Goal: Navigation & Orientation: Find specific page/section

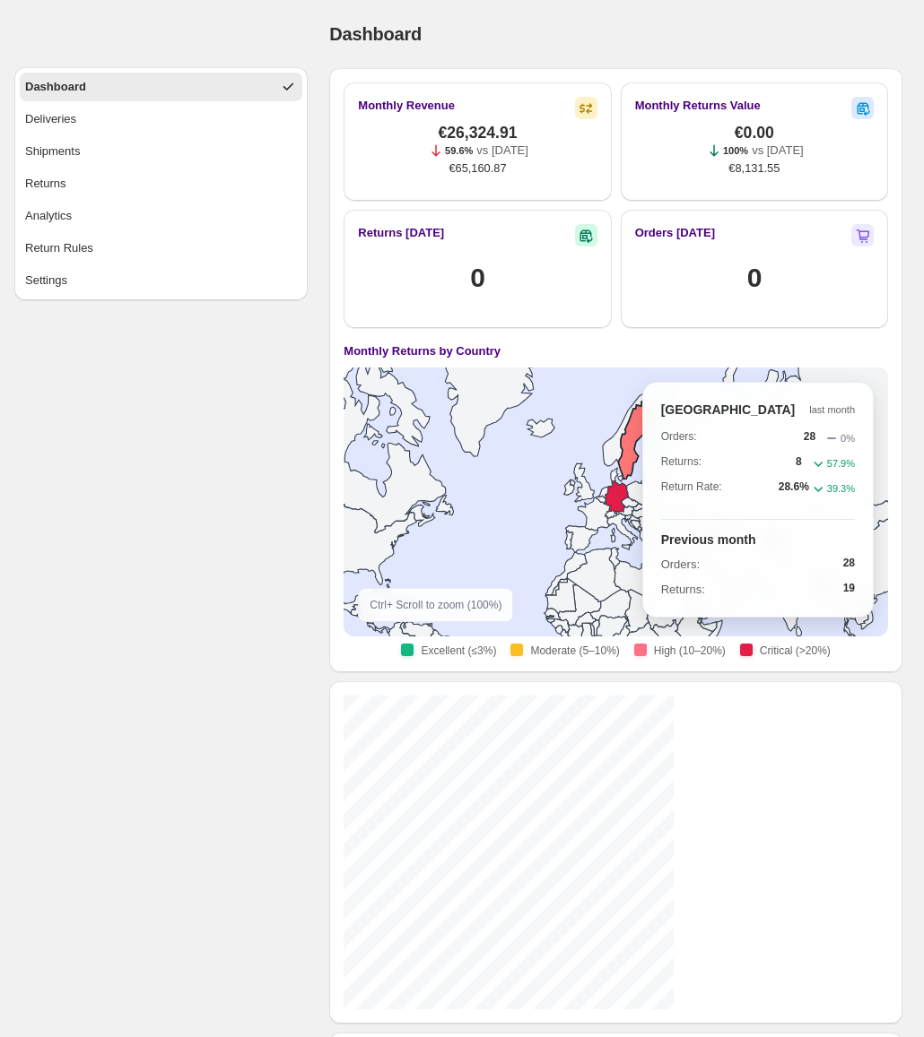
click at [619, 402] on icon at bounding box center [635, 441] width 33 height 78
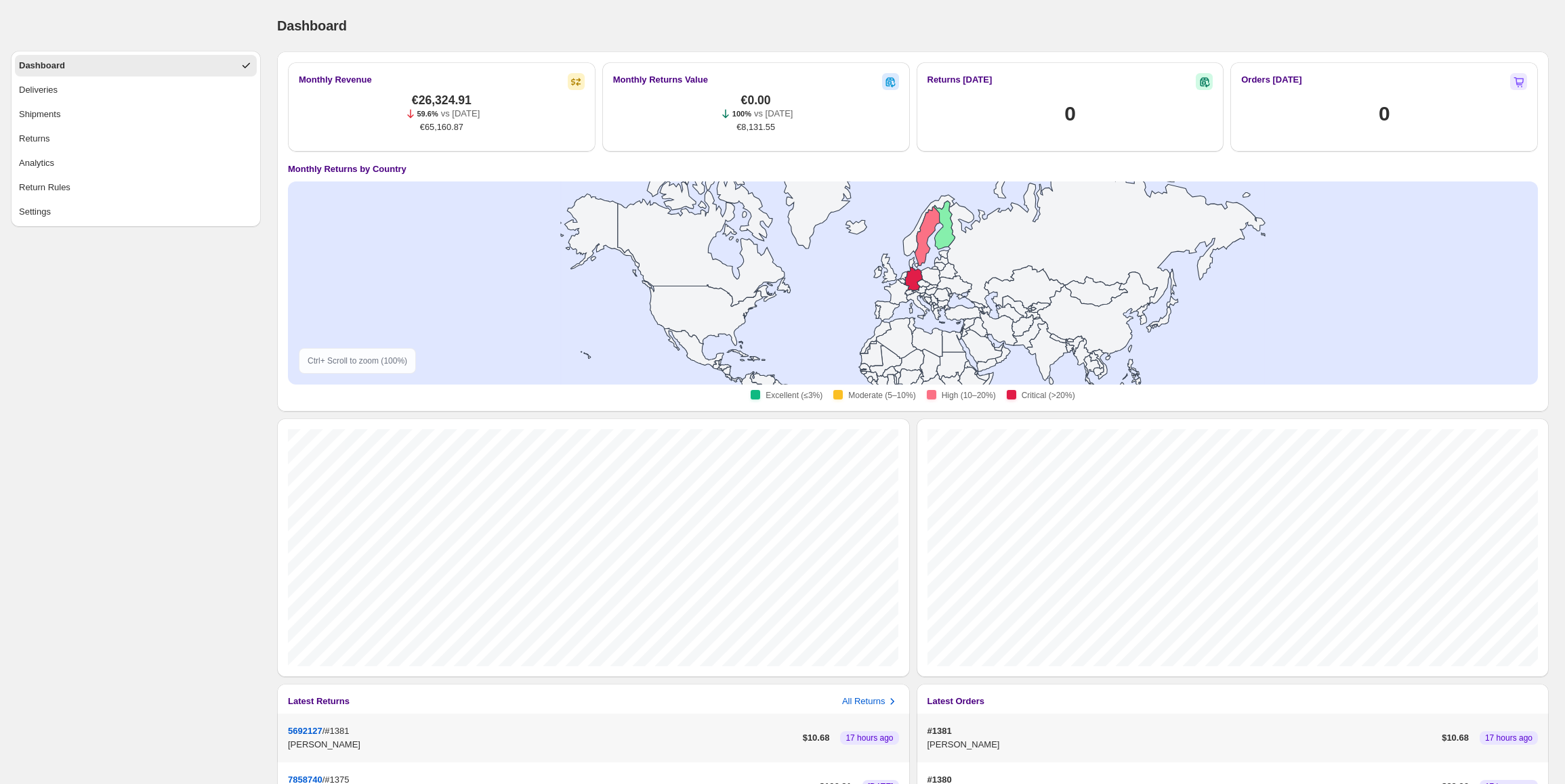
click at [220, 456] on div "Dashboard Deliveries Shipments Returns Analytics Return Rules Settings" at bounding box center [130, 537] width 261 height 1074
click at [143, 162] on button "Analytics" at bounding box center [136, 163] width 242 height 22
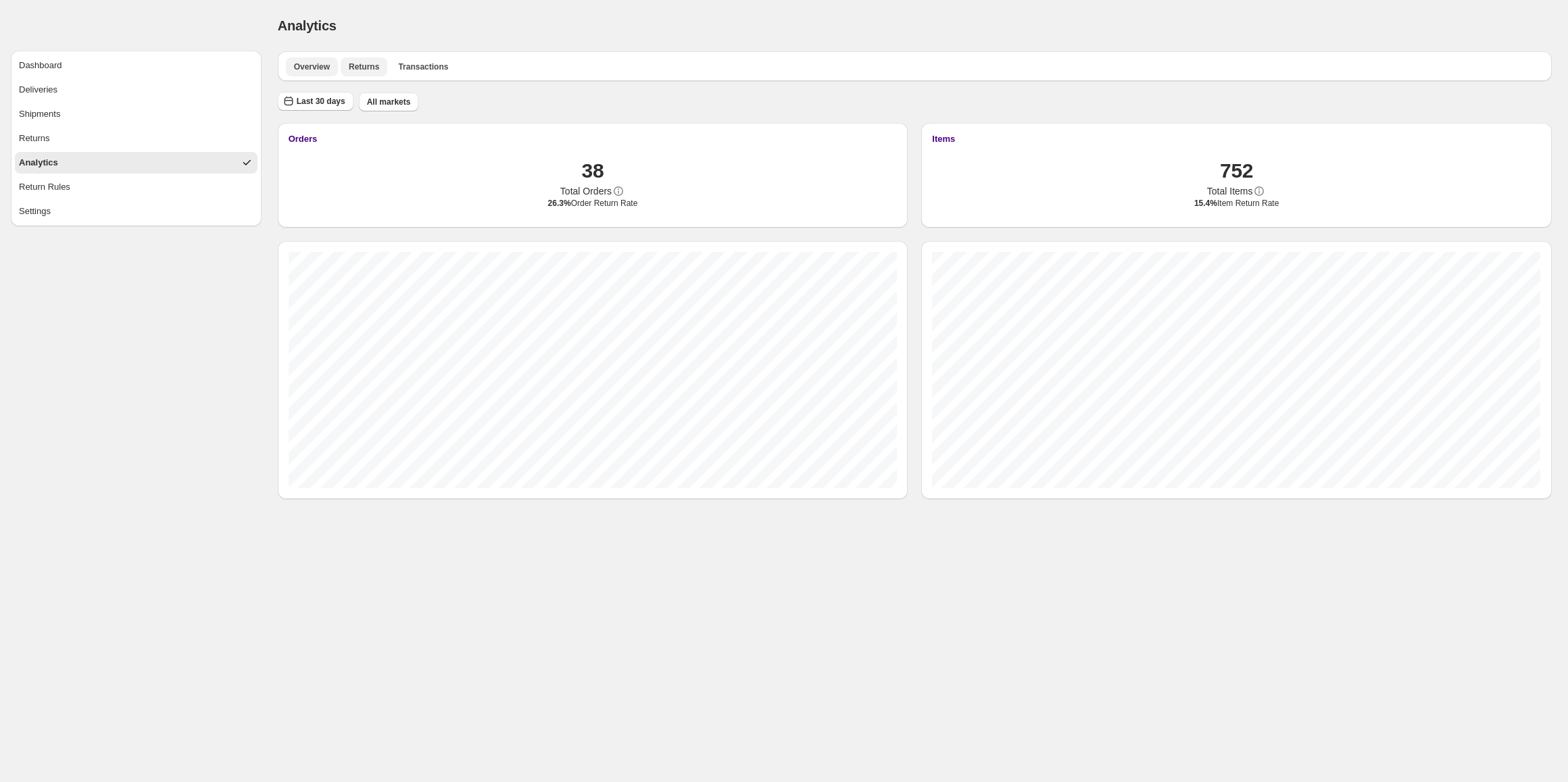
click at [372, 72] on span "Returns" at bounding box center [364, 67] width 30 height 11
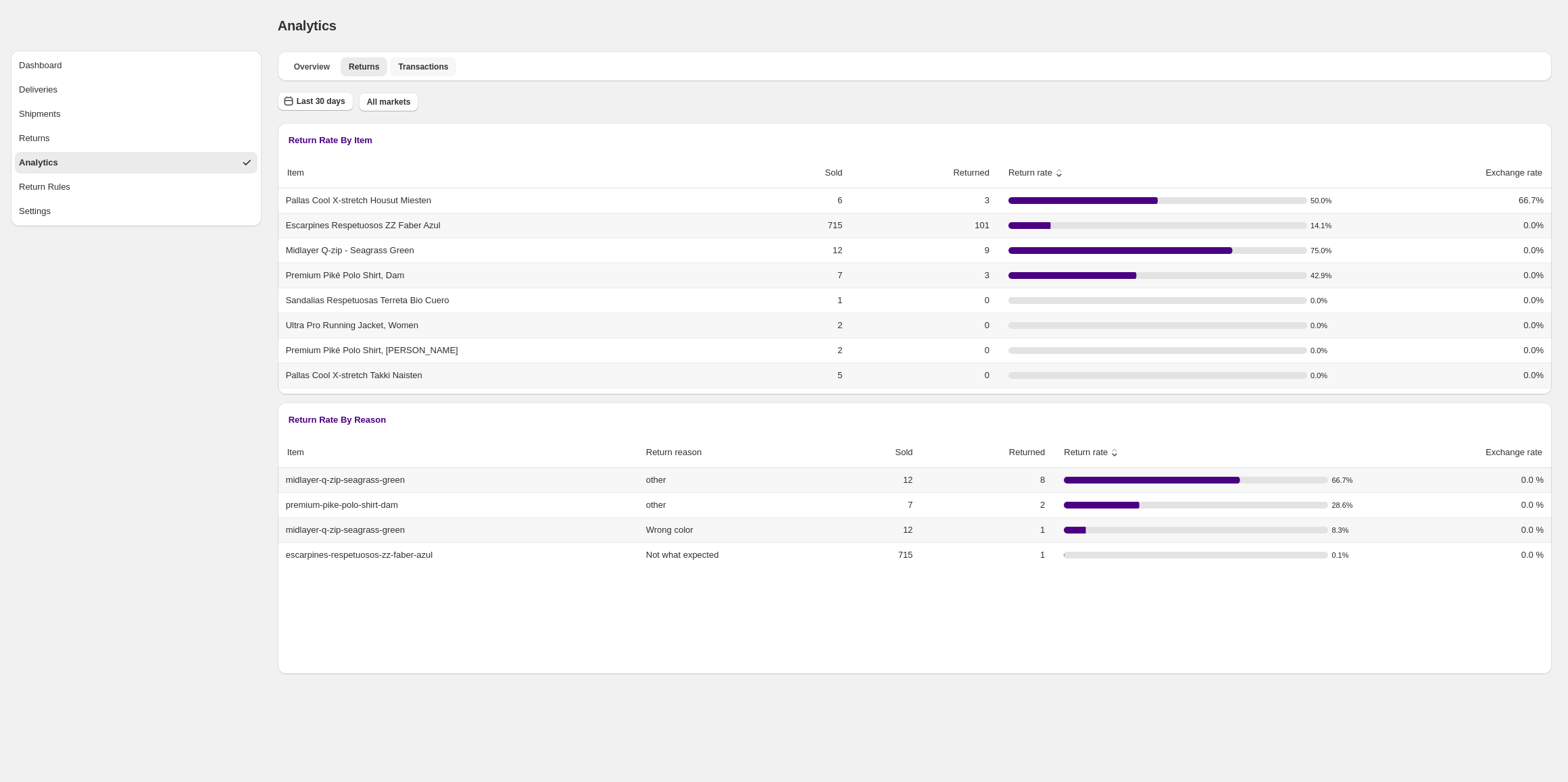
click at [420, 72] on span "Transactions" at bounding box center [423, 67] width 50 height 11
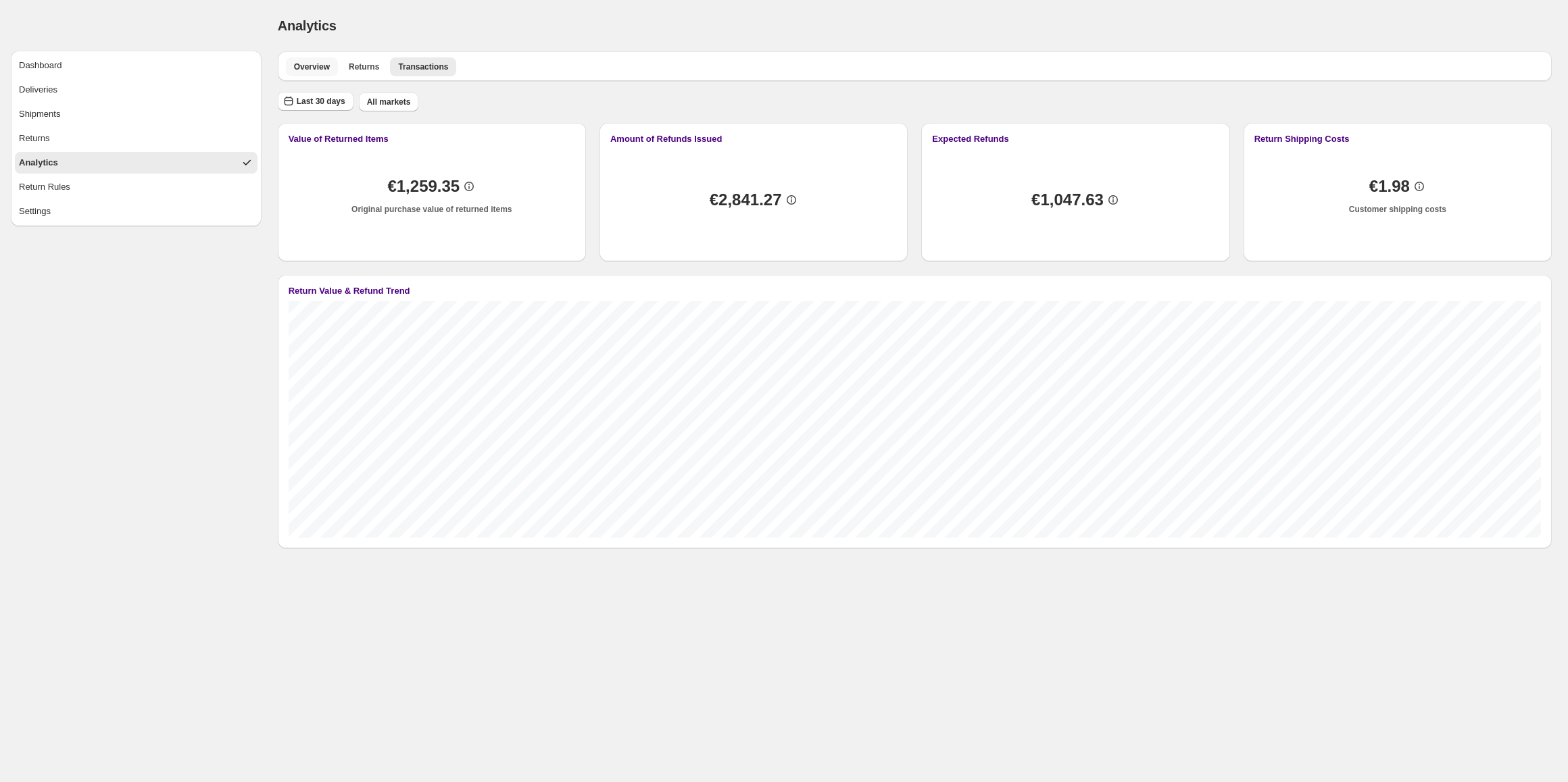
click at [303, 63] on span "Overview" at bounding box center [312, 67] width 36 height 11
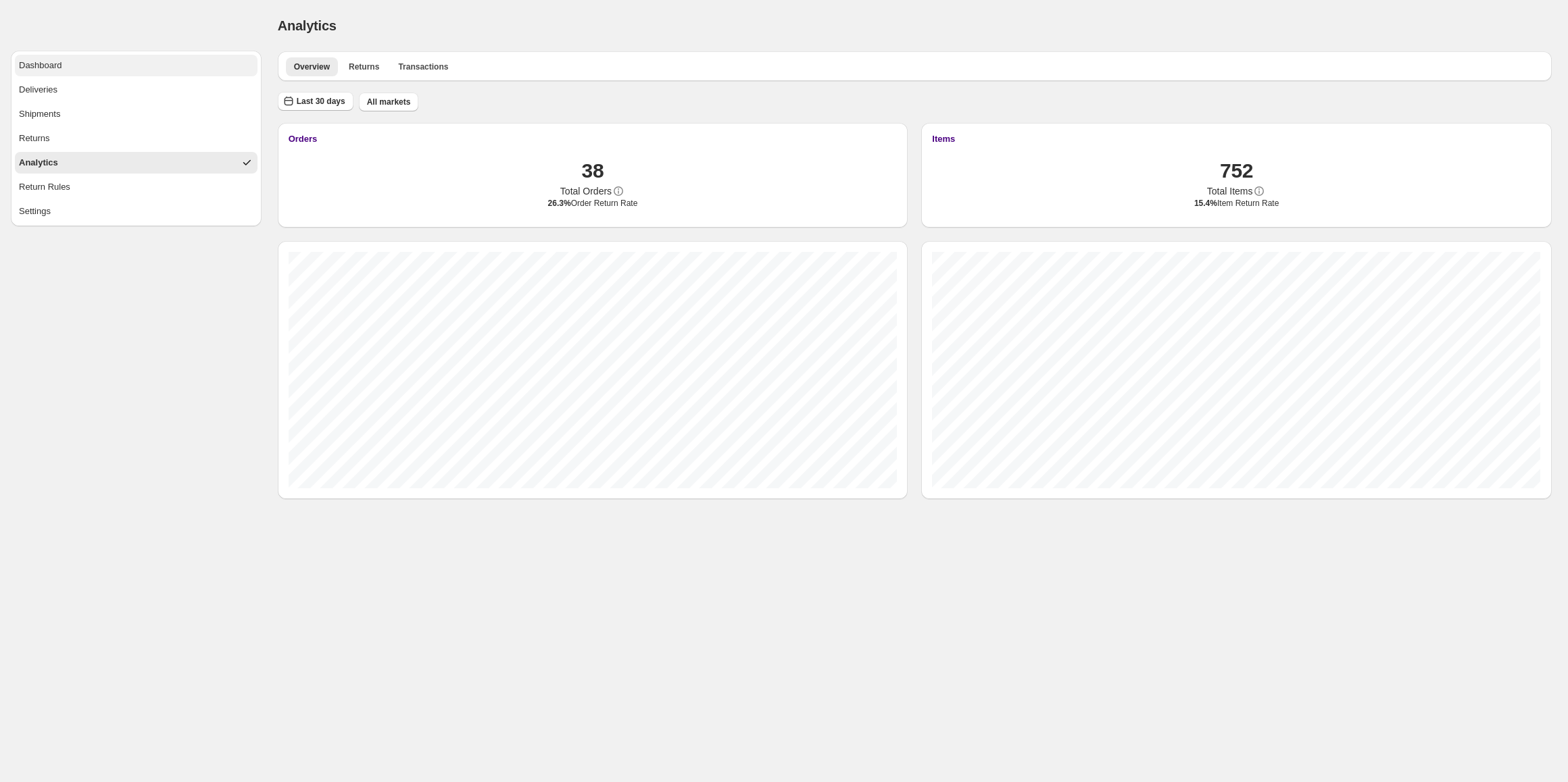
click at [174, 67] on button "Dashboard" at bounding box center [136, 66] width 243 height 22
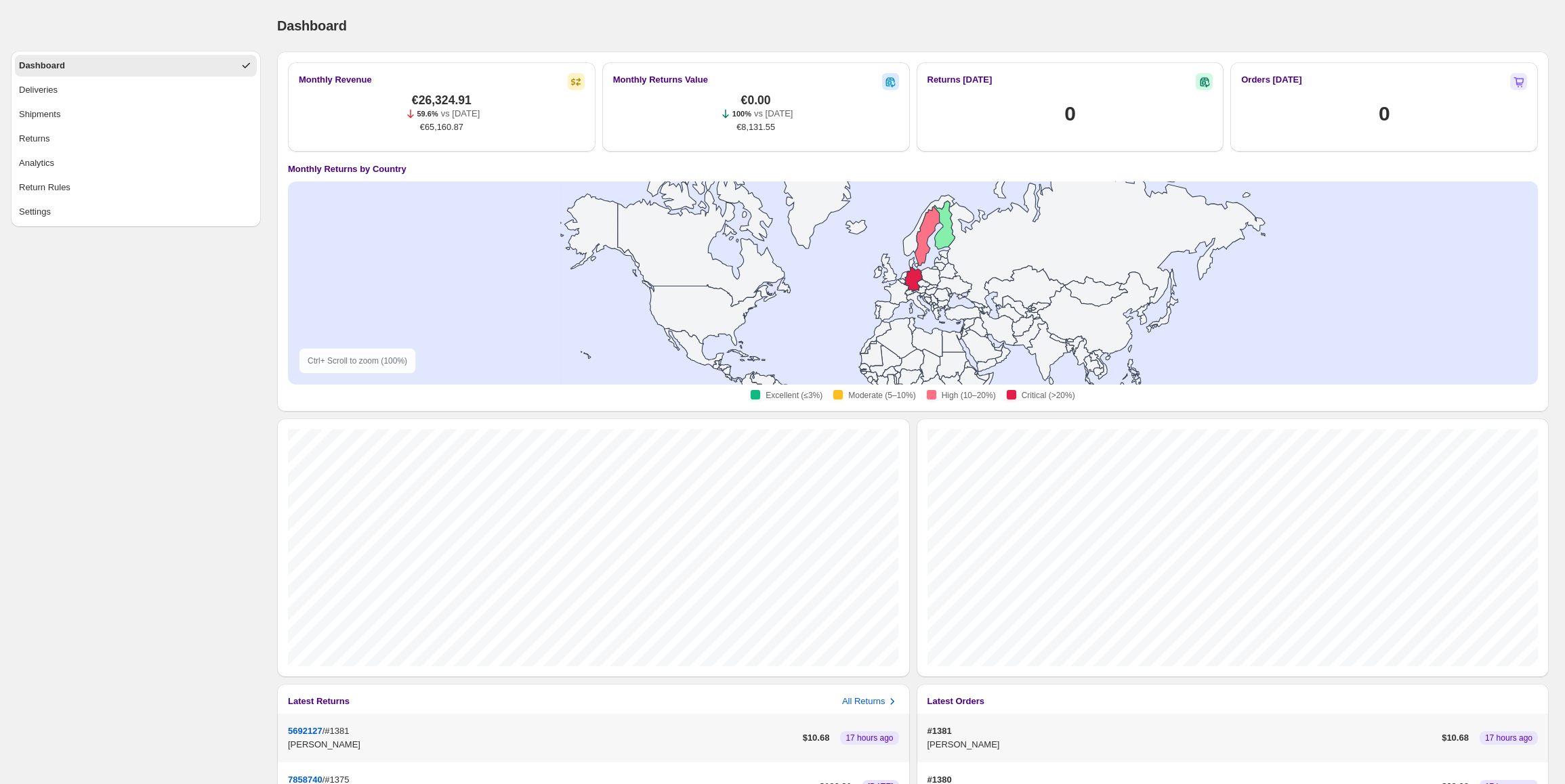
click at [835, 10] on div "Dashboard. This page is ready Dashboard" at bounding box center [913, 26] width 1272 height 51
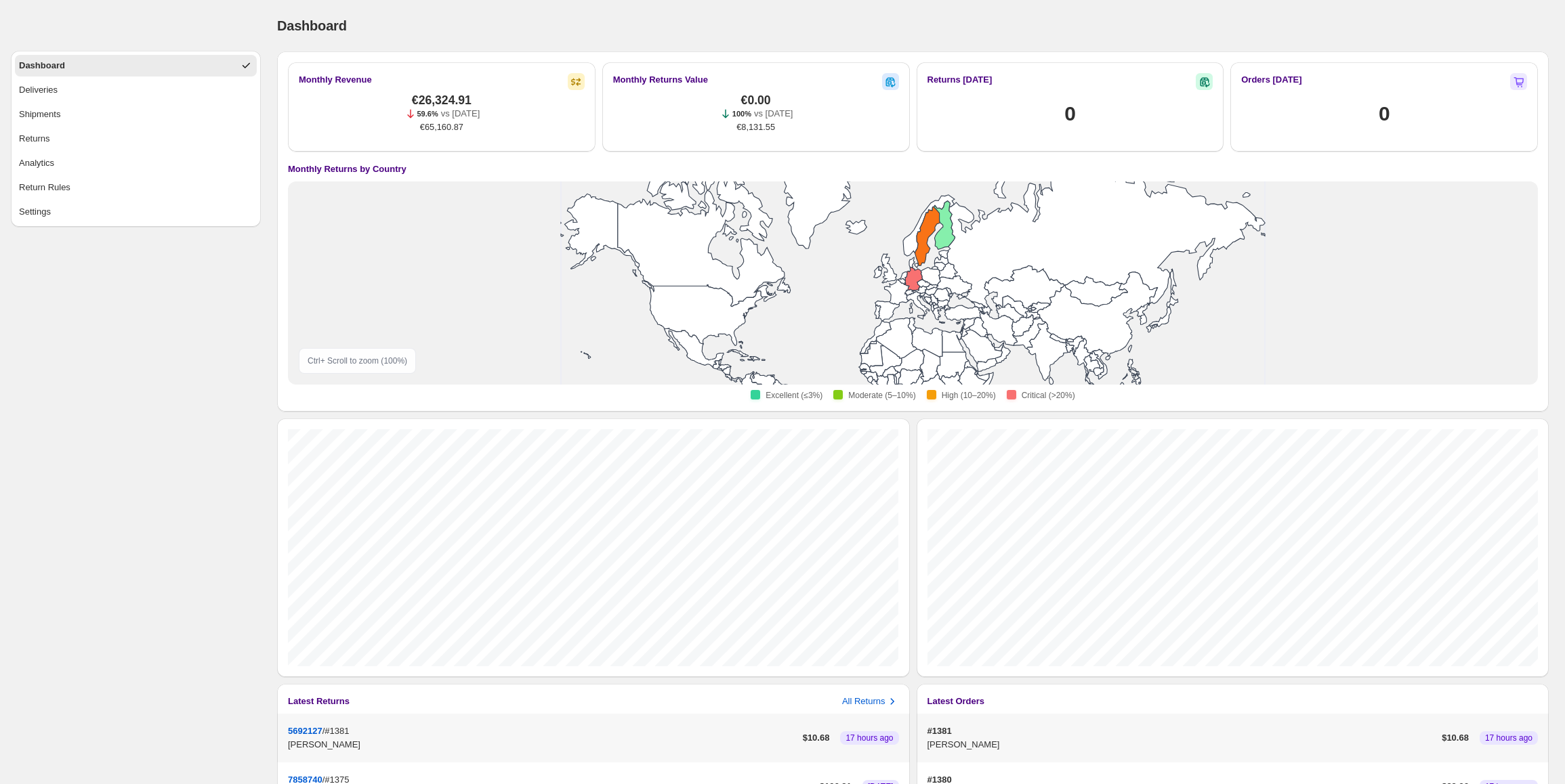
click at [224, 20] on div "Dashboard Deliveries Shipments Returns Analytics Return Rules Settings" at bounding box center [130, 113] width 261 height 227
click at [616, 9] on div "Dashboard. This page is ready Dashboard" at bounding box center [913, 26] width 1272 height 51
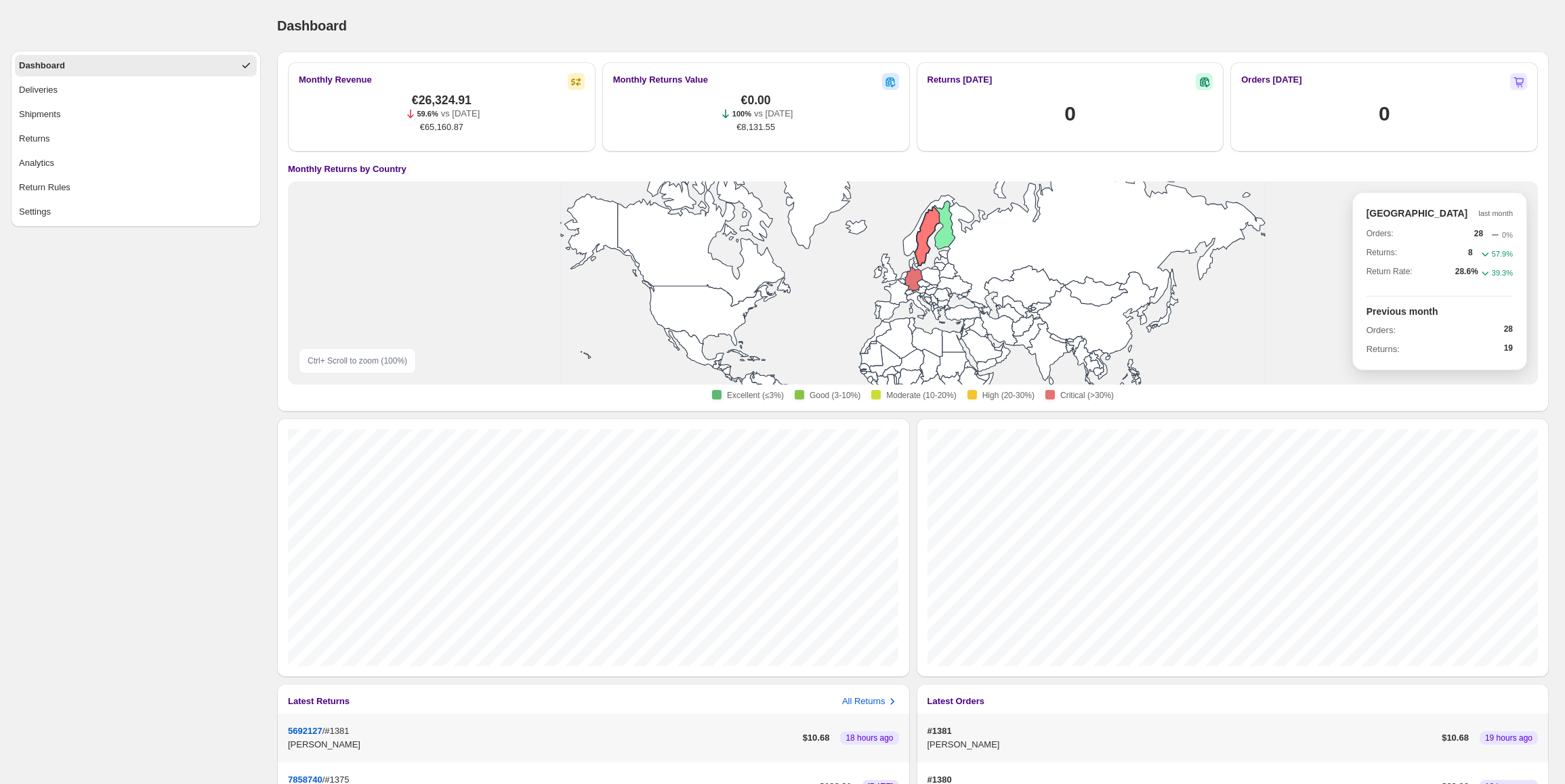
drag, startPoint x: 928, startPoint y: 232, endPoint x: 984, endPoint y: 181, distance: 75.7
click at [929, 230] on icon at bounding box center [926, 236] width 25 height 59
click at [926, 221] on icon at bounding box center [927, 236] width 25 height 59
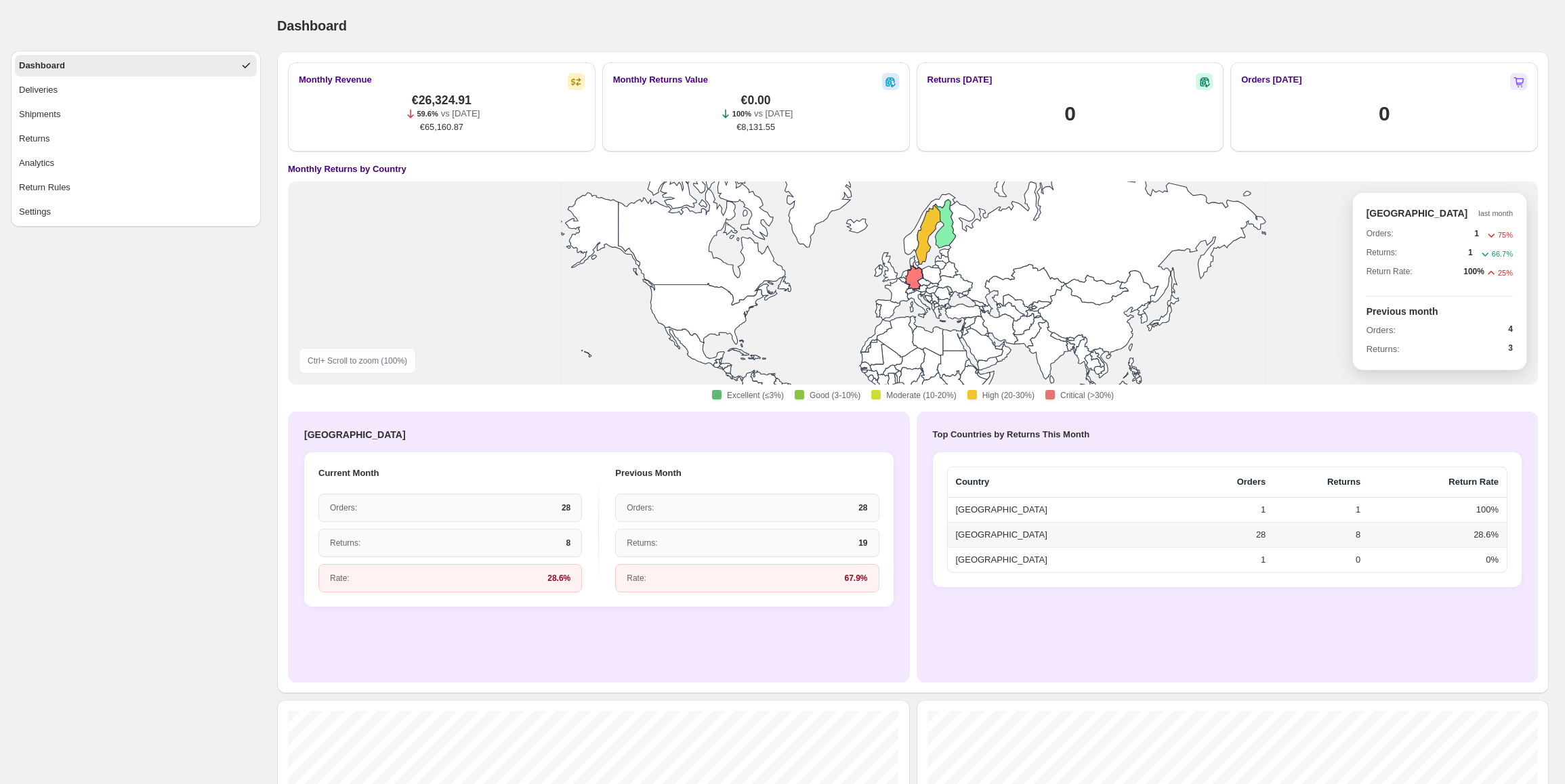
click at [911, 282] on icon at bounding box center [914, 276] width 17 height 23
click at [949, 235] on icon at bounding box center [945, 224] width 21 height 48
click at [928, 234] on icon at bounding box center [927, 236] width 25 height 59
